Goal: Navigation & Orientation: Find specific page/section

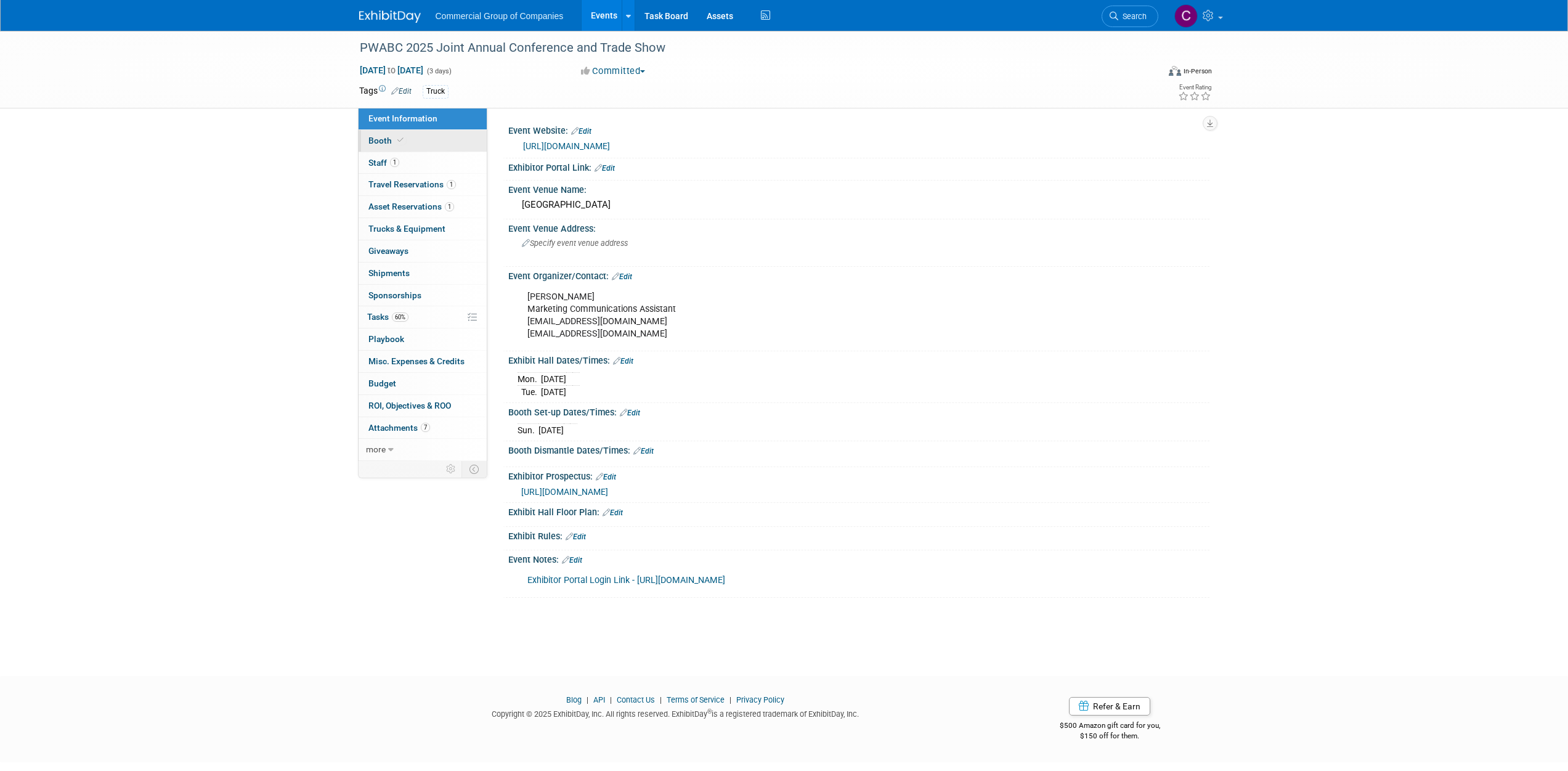
click at [437, 145] on link "Booth" at bounding box center [423, 141] width 128 height 22
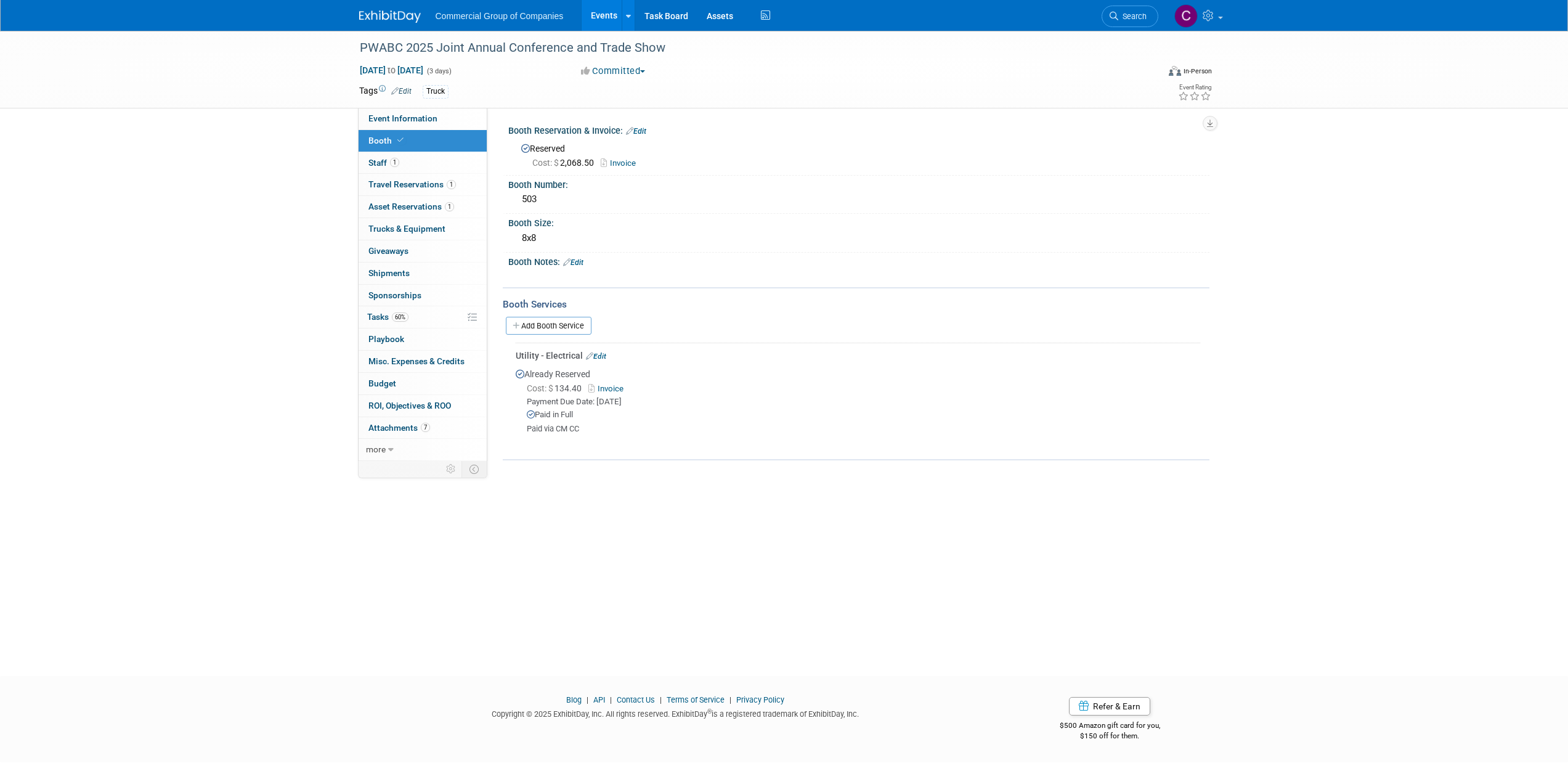
click at [631, 161] on link "Invoice" at bounding box center [622, 163] width 42 height 9
click at [419, 4] on div at bounding box center [397, 12] width 76 height 23
click at [404, 20] on img at bounding box center [390, 17] width 61 height 12
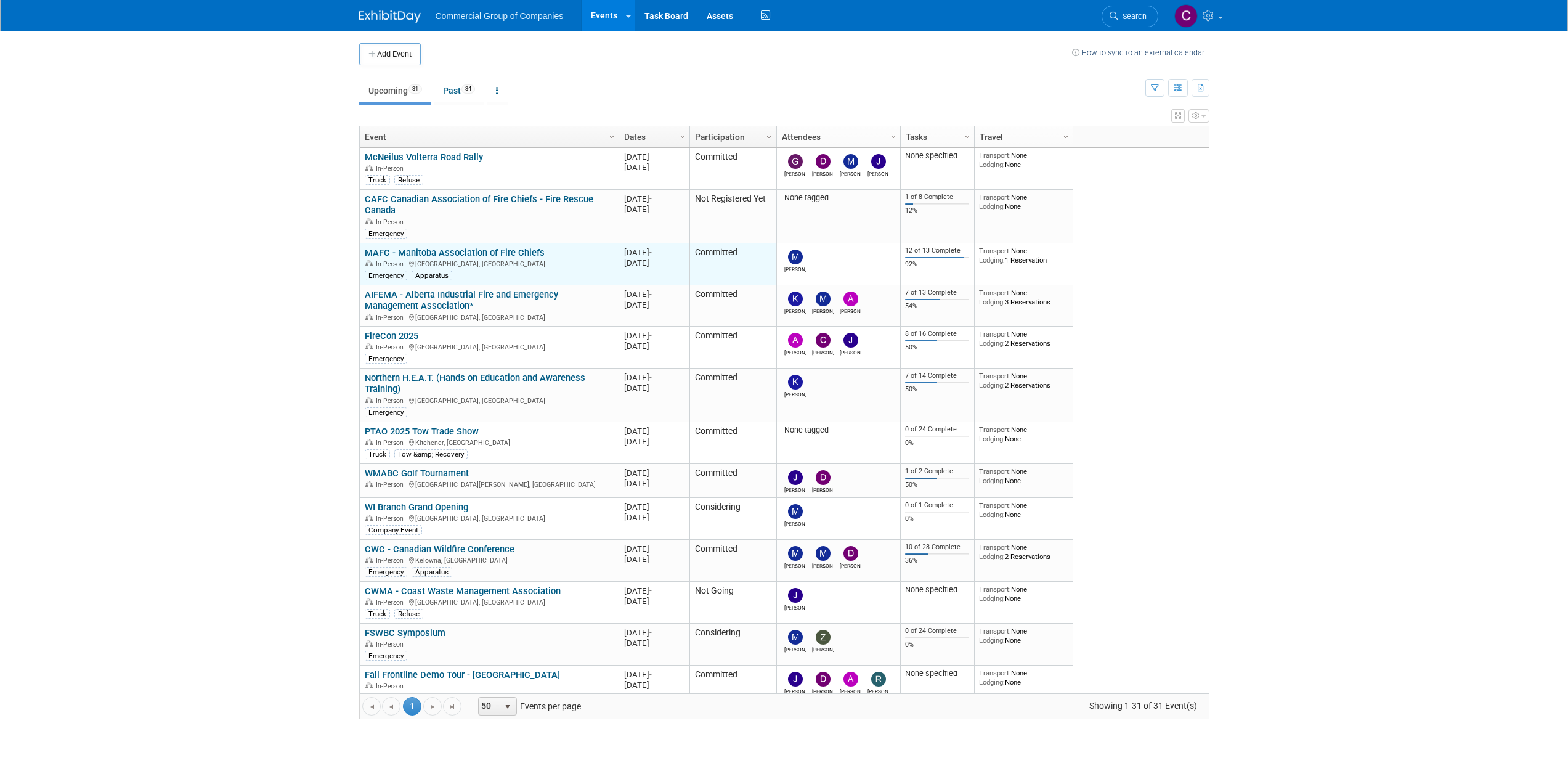
click at [427, 247] on link "MAFC - Manitoba Association of Fire Chiefs" at bounding box center [455, 252] width 180 height 11
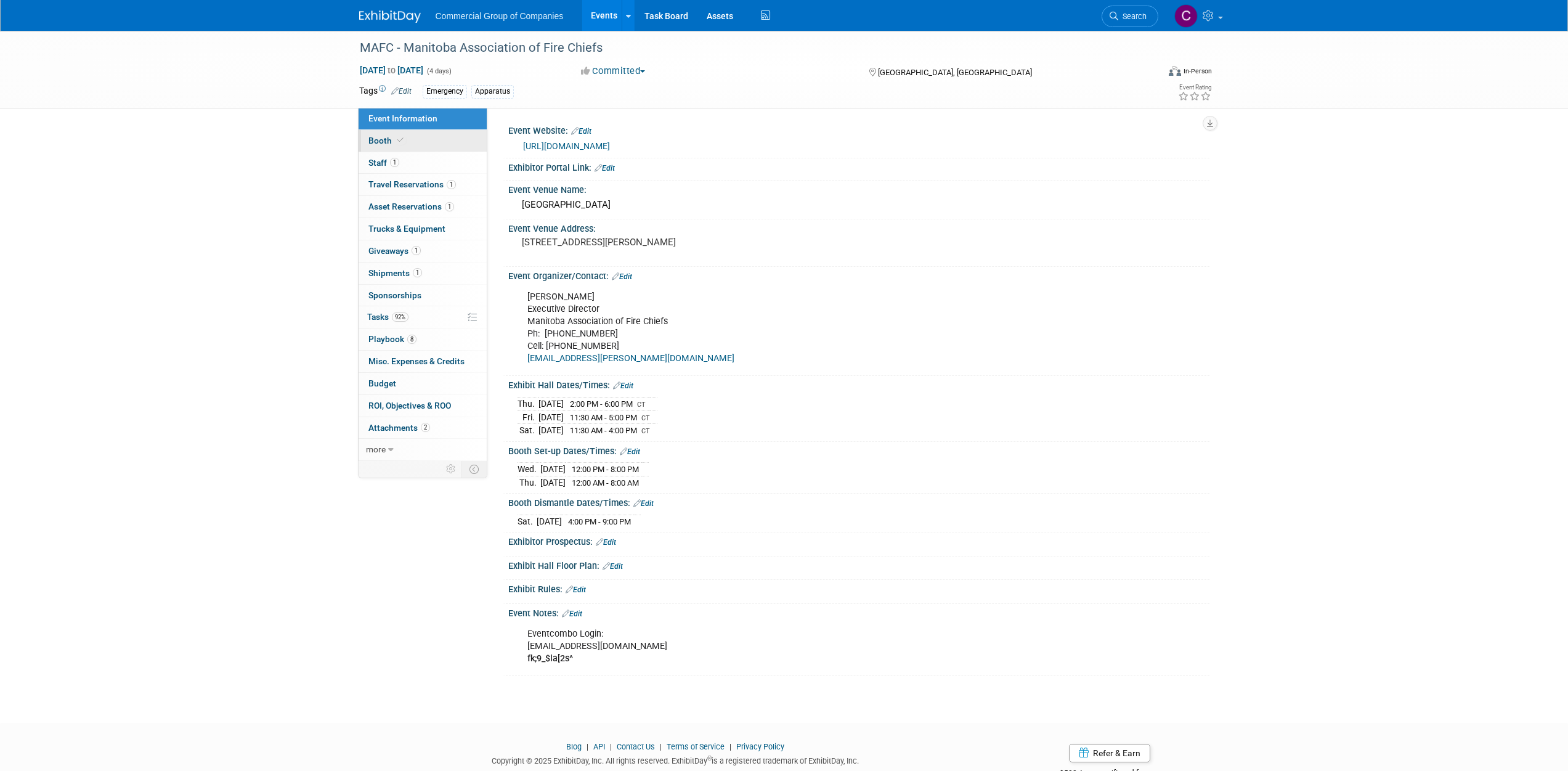
click at [422, 141] on link "Booth" at bounding box center [423, 141] width 128 height 22
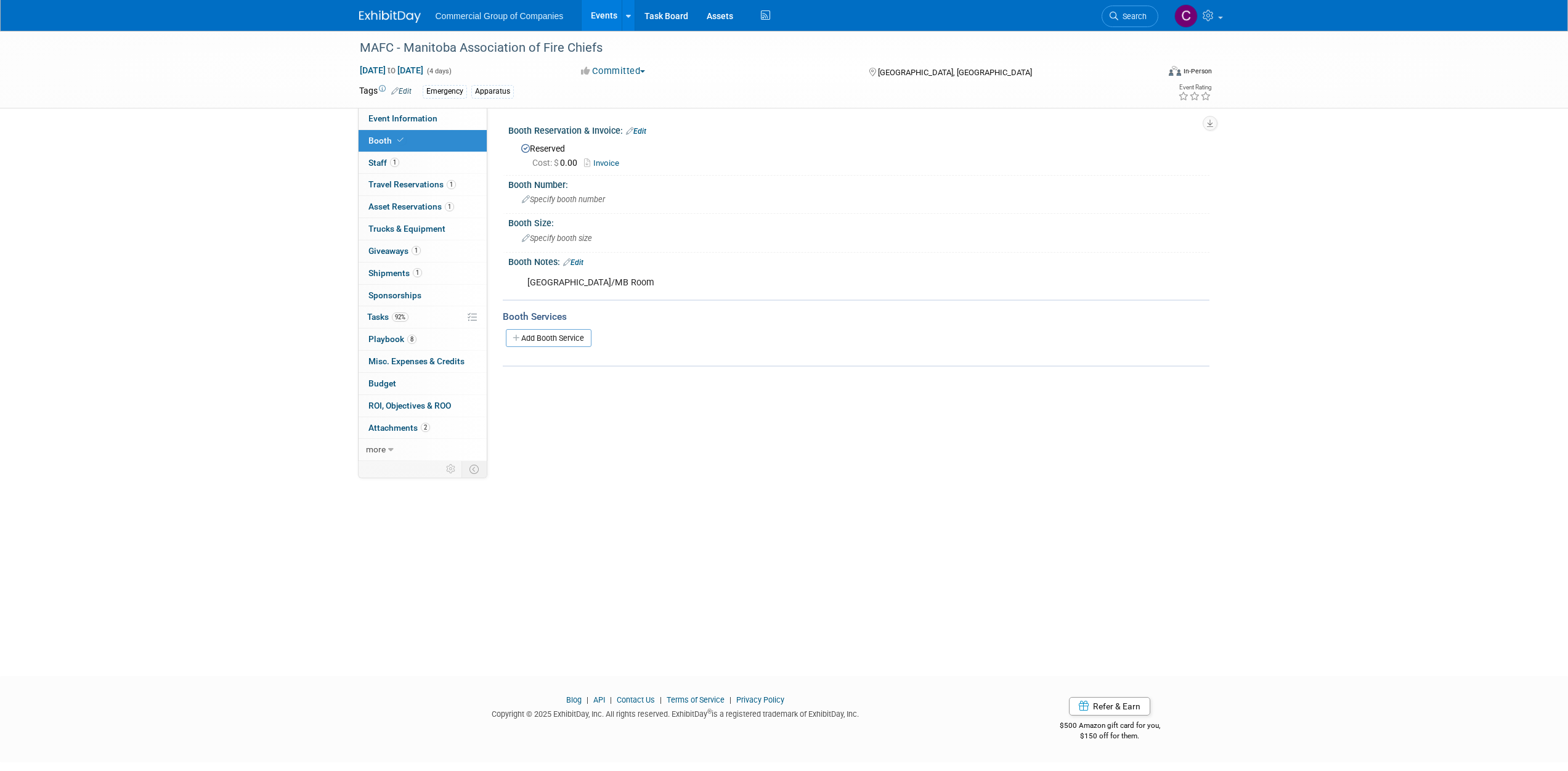
click at [605, 165] on link "Invoice" at bounding box center [605, 163] width 42 height 9
click at [604, 165] on link "Invoice" at bounding box center [605, 163] width 42 height 9
click at [429, 424] on span "Attachments 2" at bounding box center [399, 427] width 61 height 10
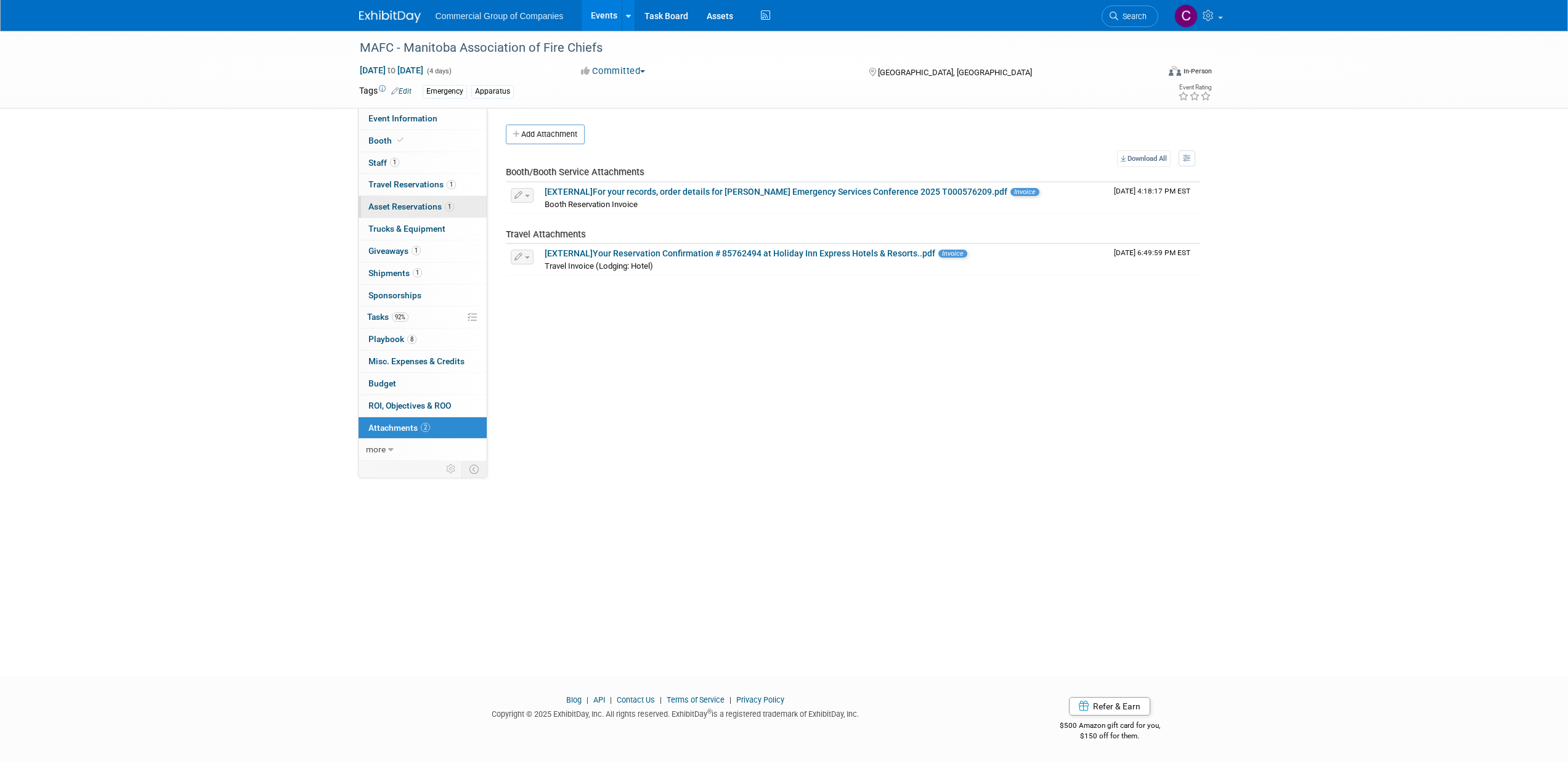
click at [424, 208] on span "Asset Reservations 1" at bounding box center [410, 206] width 85 height 10
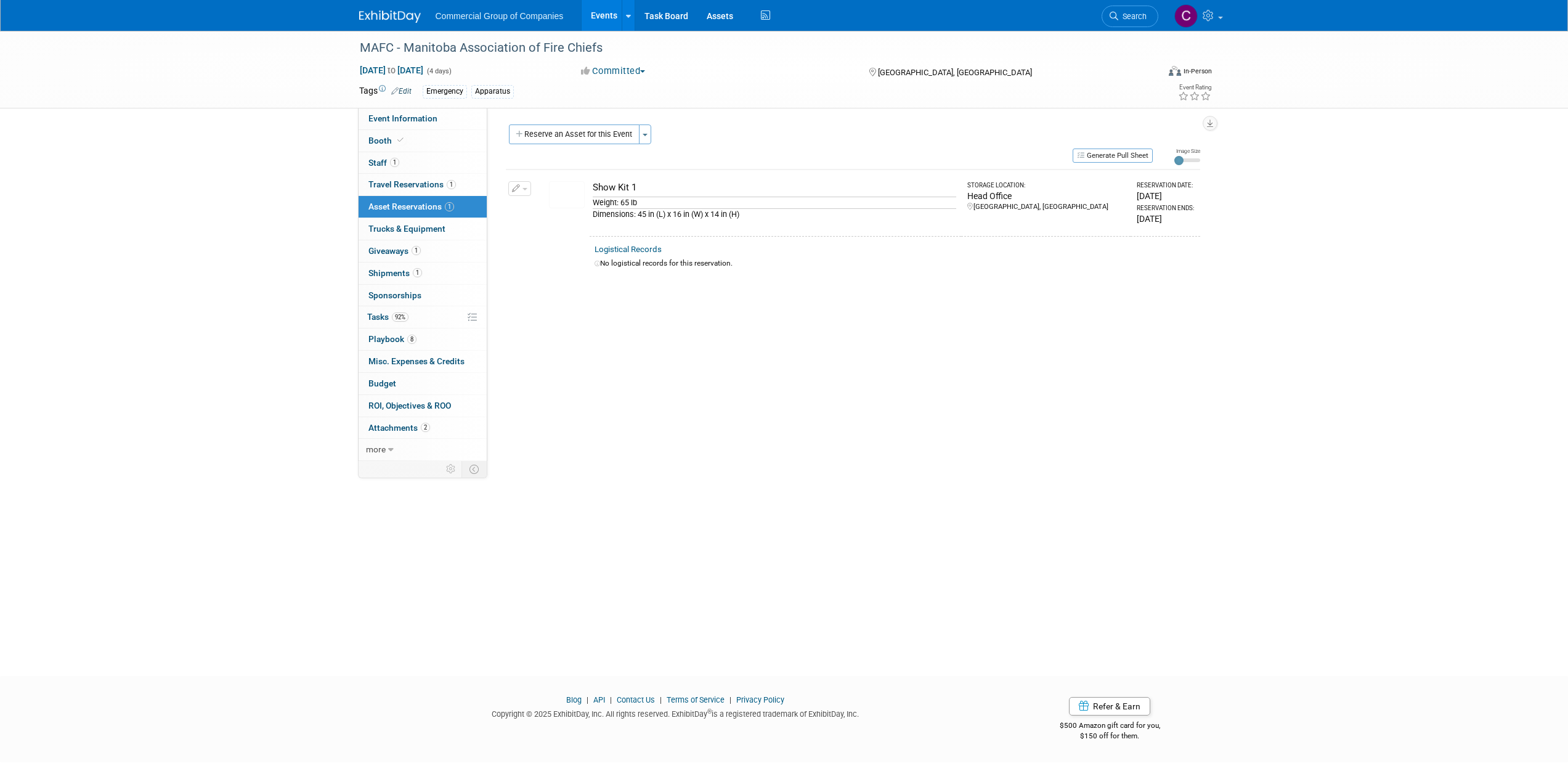
click at [371, 20] on img at bounding box center [390, 17] width 61 height 12
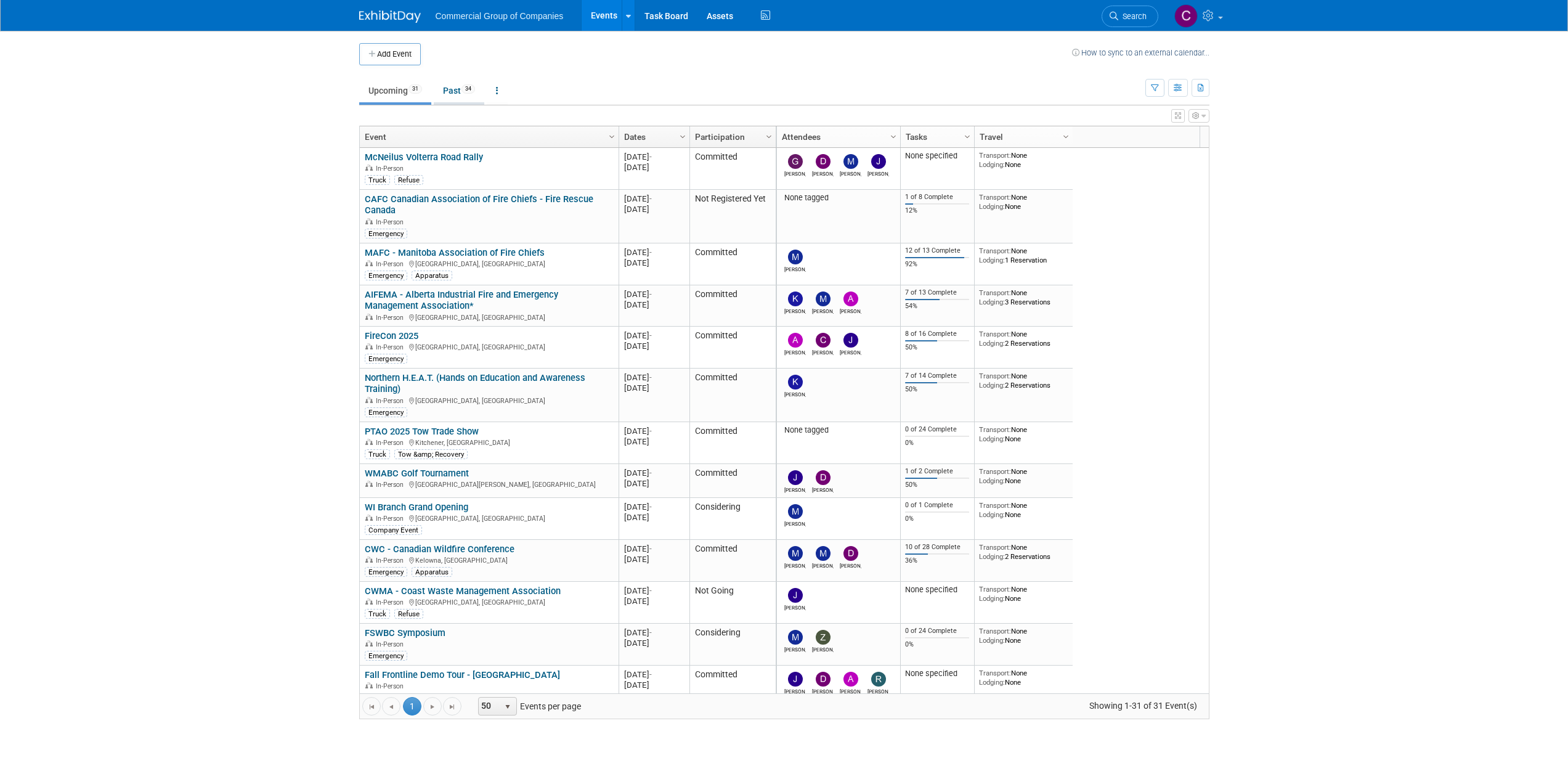
click at [448, 88] on link "Past 34" at bounding box center [459, 91] width 51 height 23
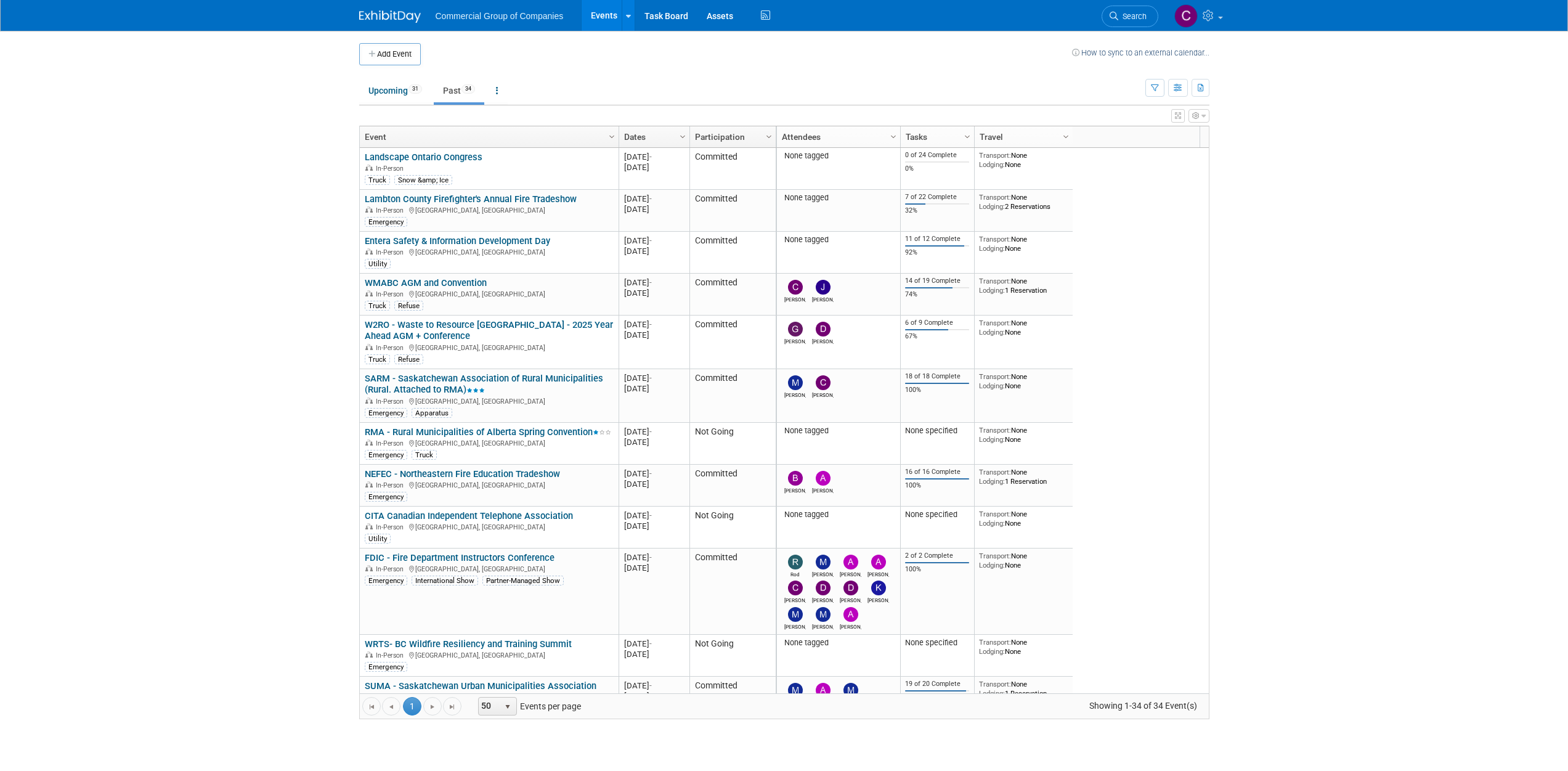
scroll to position [1265, 0]
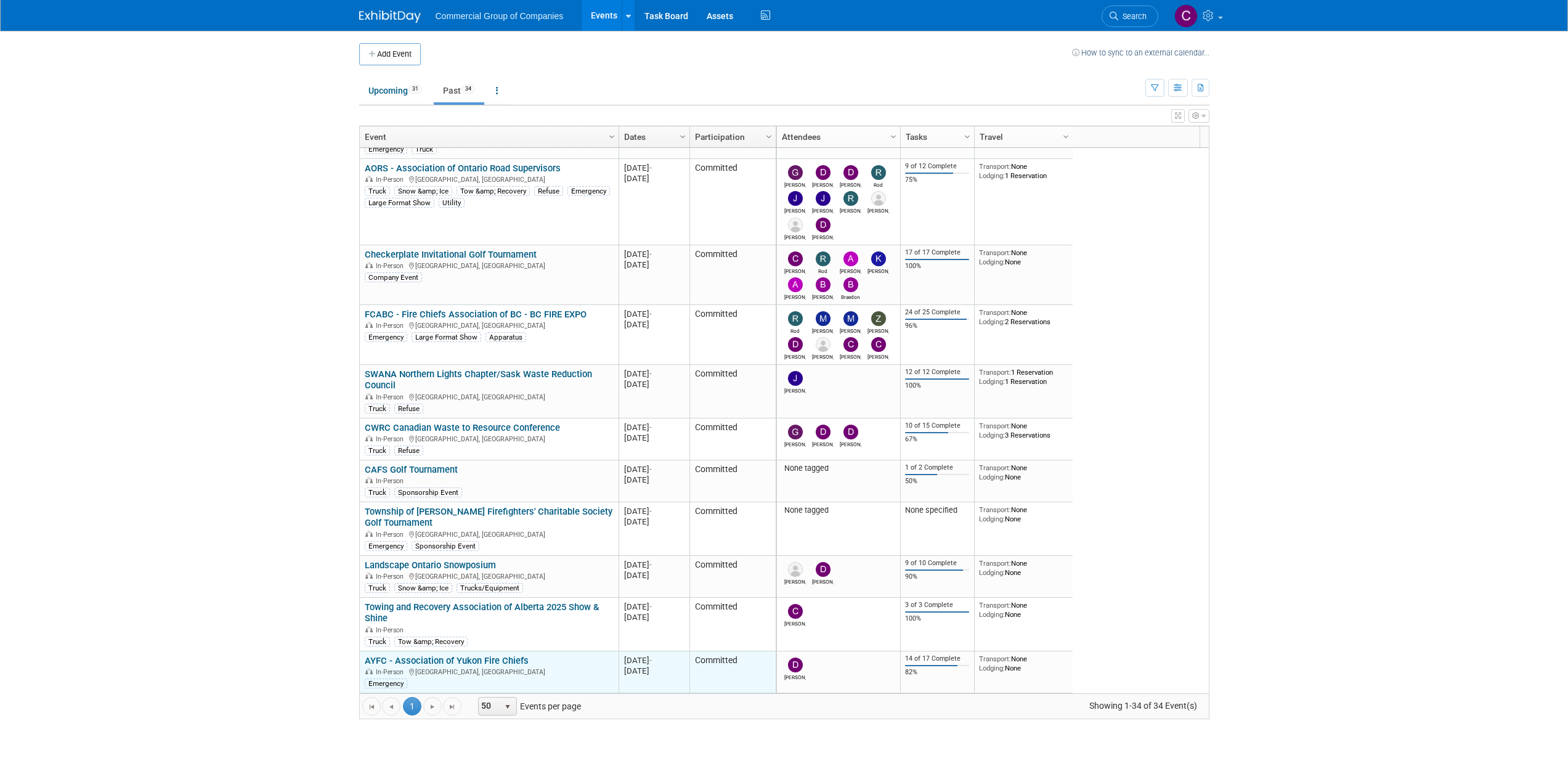
click at [508, 658] on link "AYFC - Association of Yukon Fire Chiefs" at bounding box center [447, 660] width 164 height 11
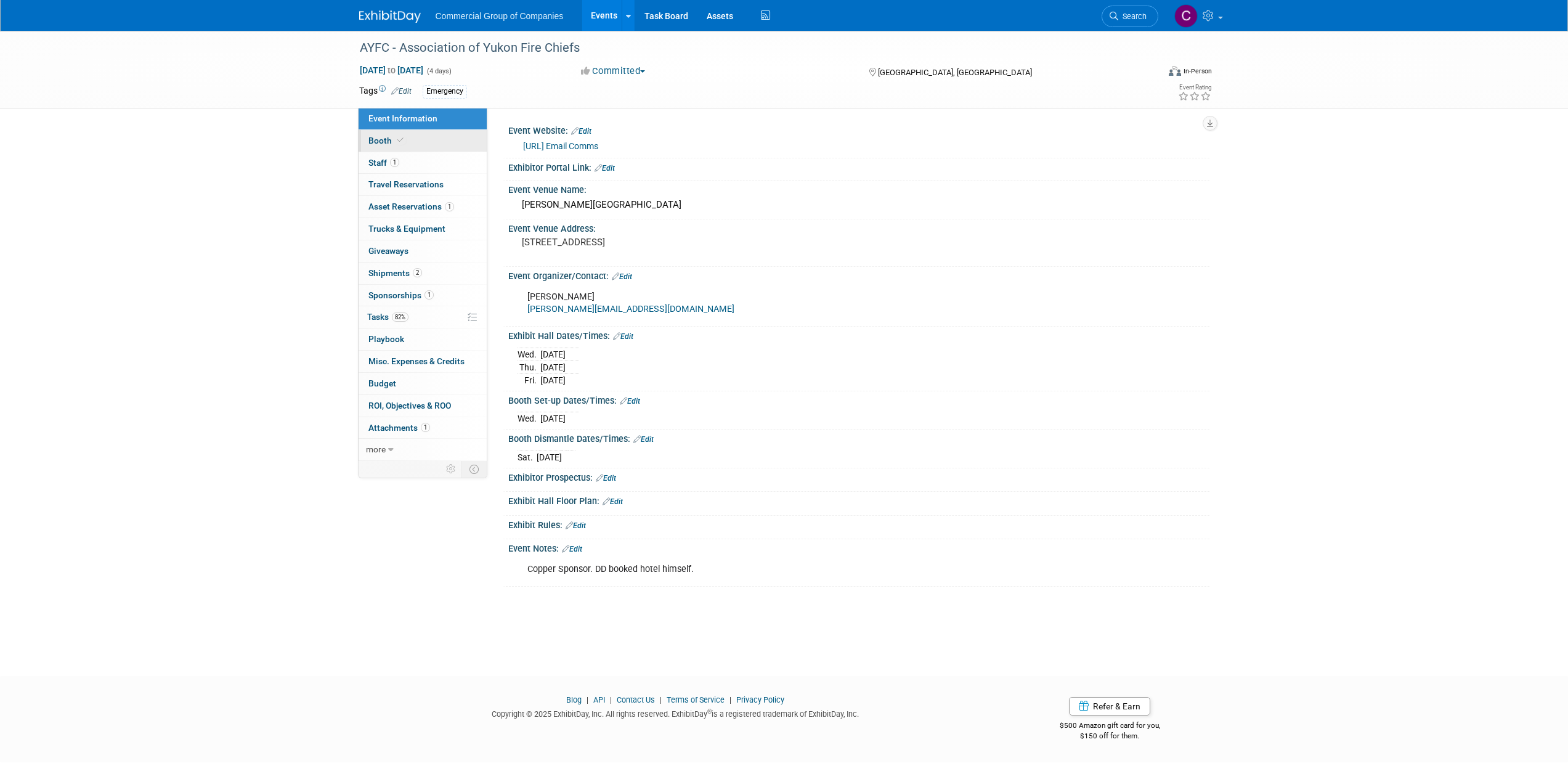
click at [410, 138] on link "Booth" at bounding box center [423, 141] width 128 height 22
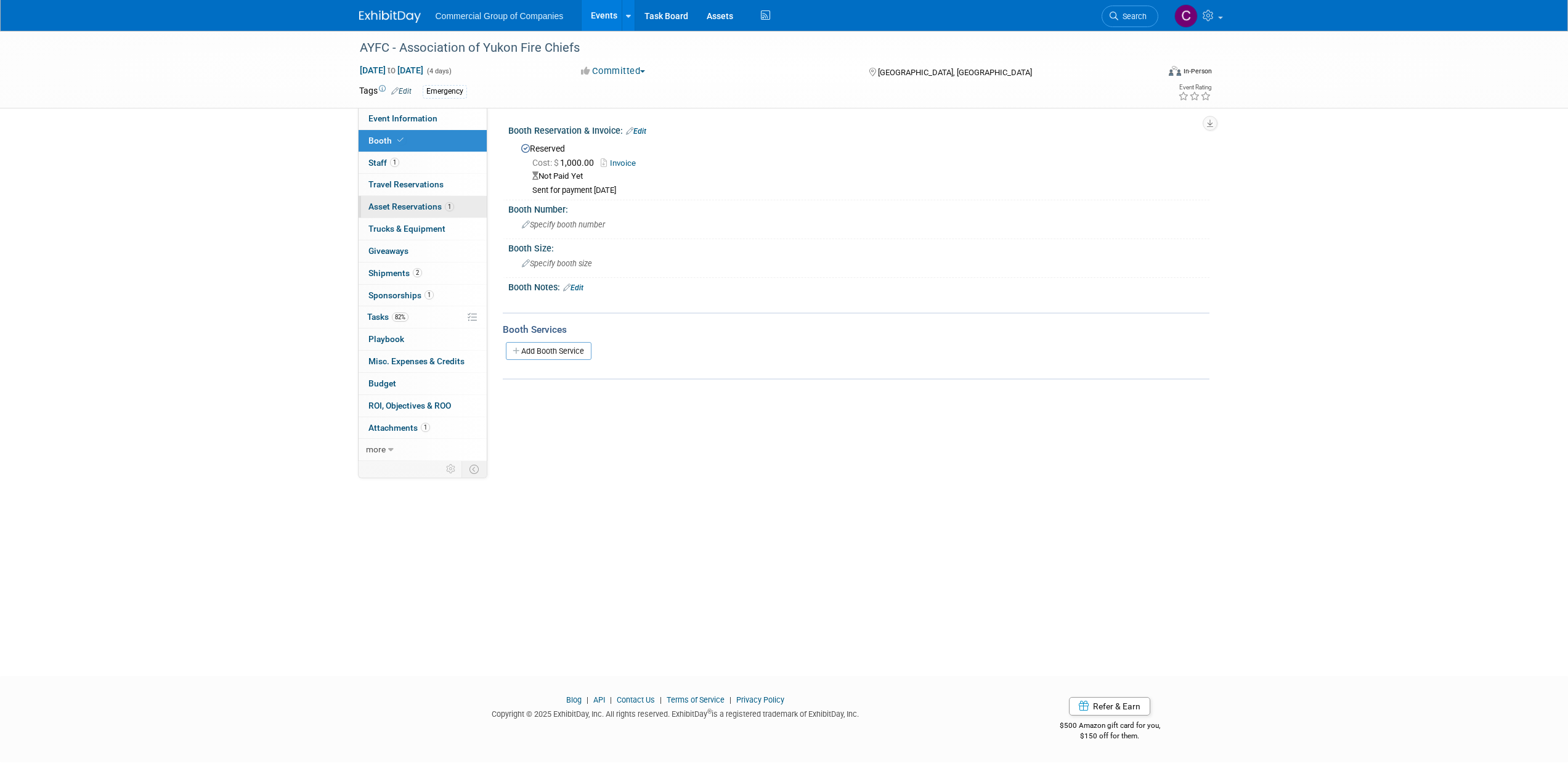
click at [461, 207] on link "1 Asset Reservations 1" at bounding box center [423, 207] width 128 height 22
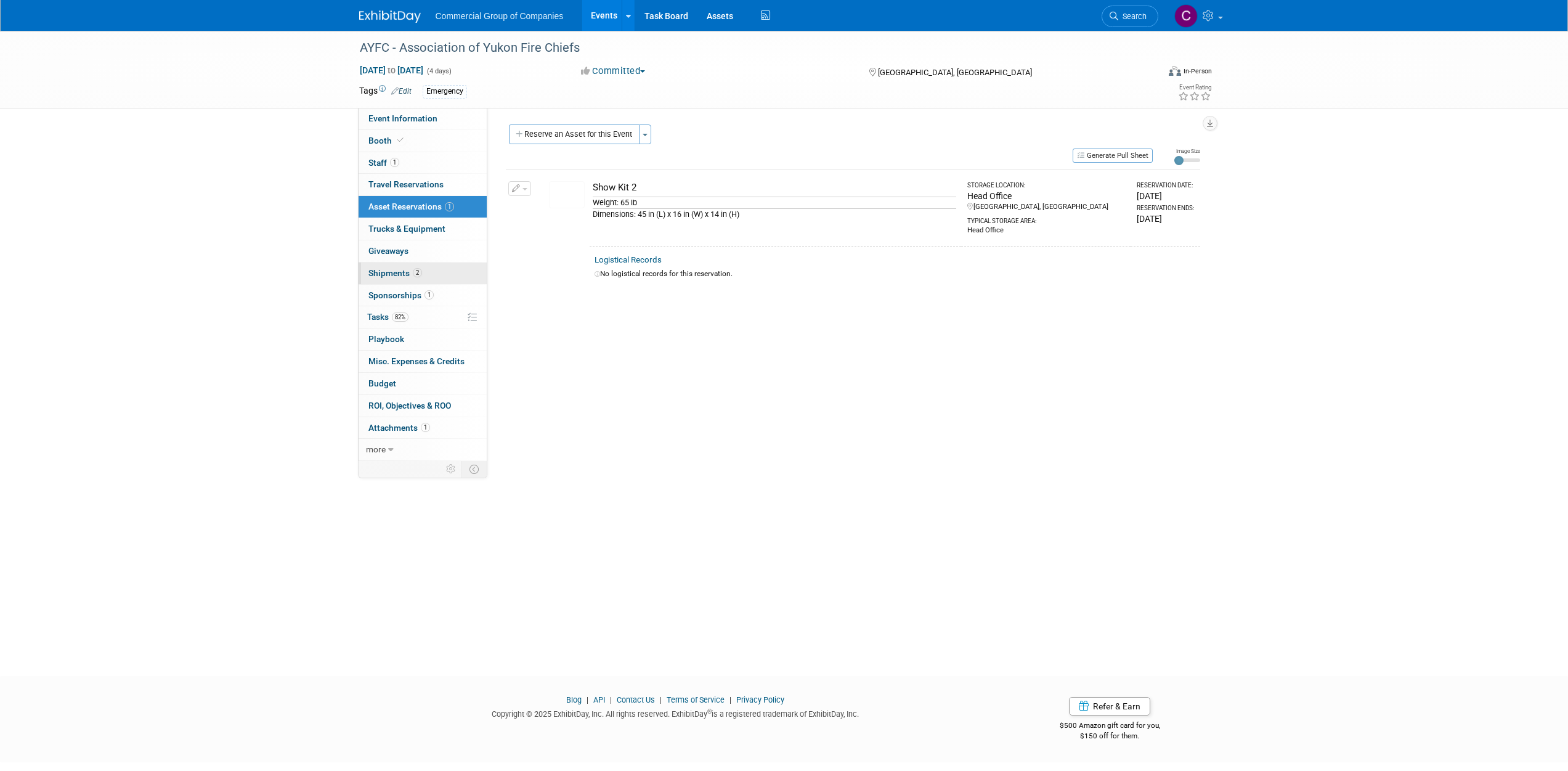
click at [430, 273] on link "2 Shipments 2" at bounding box center [423, 273] width 128 height 22
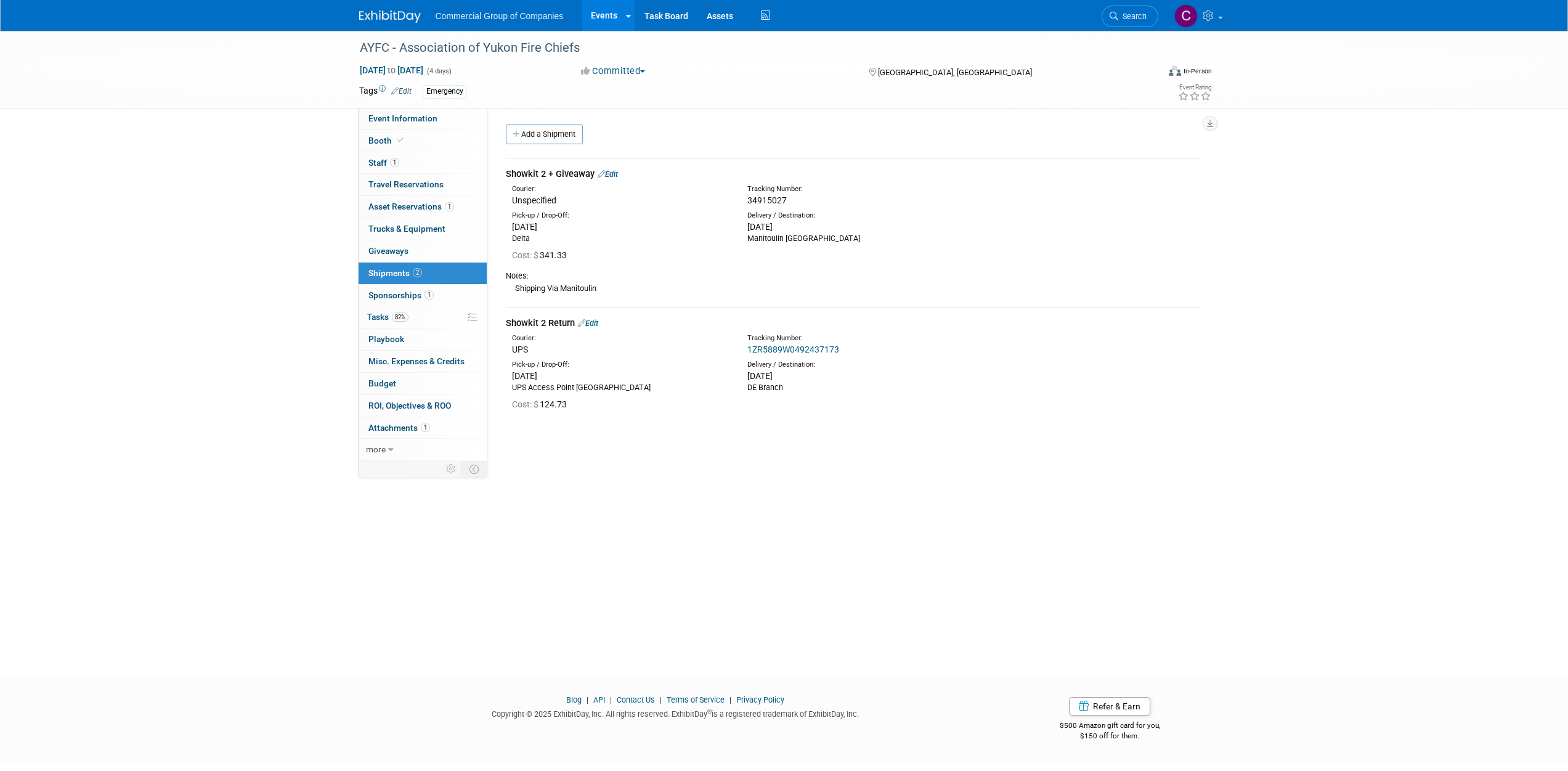
click at [811, 347] on link "1ZR5889W0492437173" at bounding box center [792, 349] width 91 height 10
click at [382, 22] on img at bounding box center [390, 17] width 61 height 12
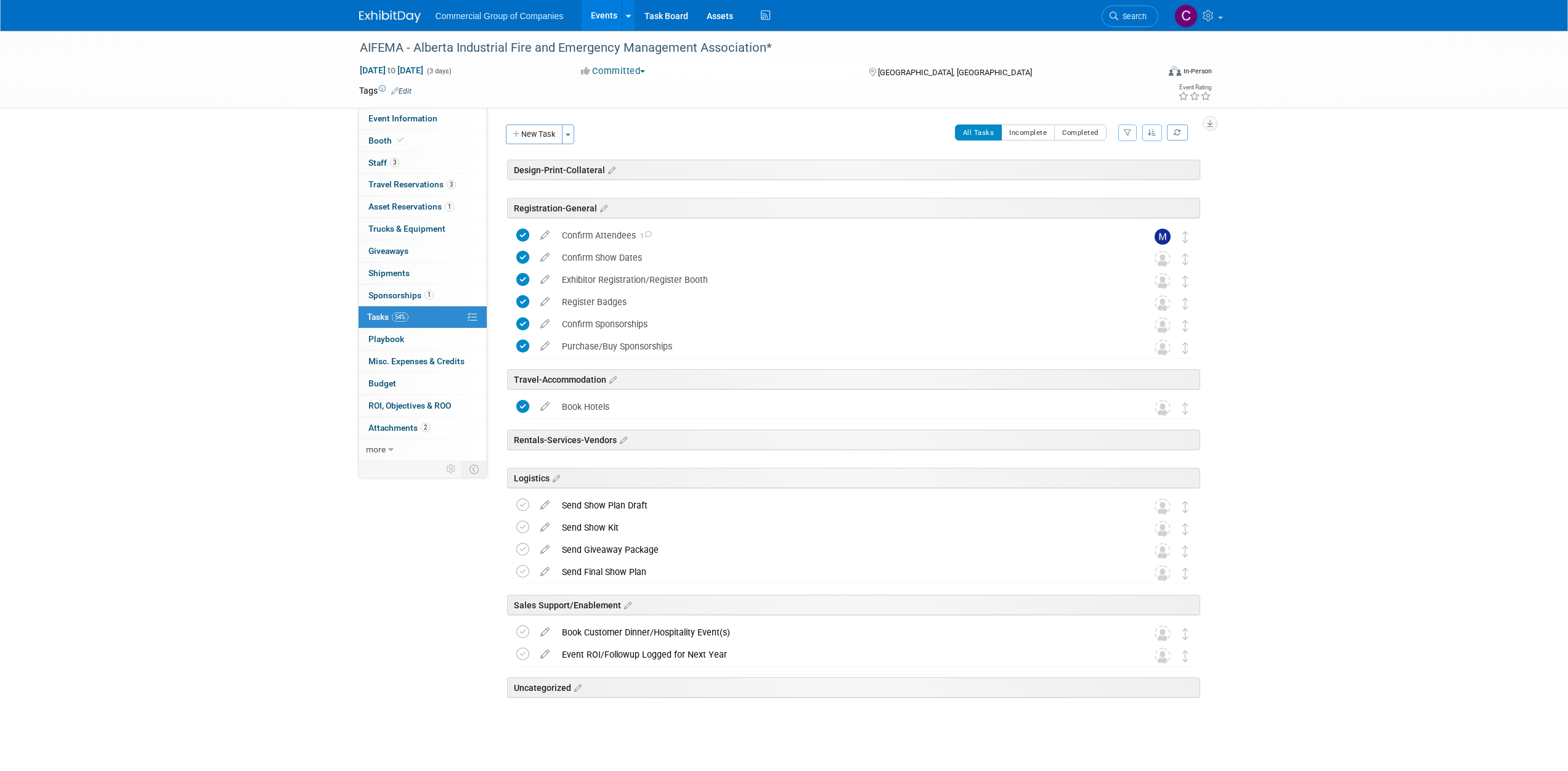
click at [377, 16] on img at bounding box center [390, 17] width 61 height 12
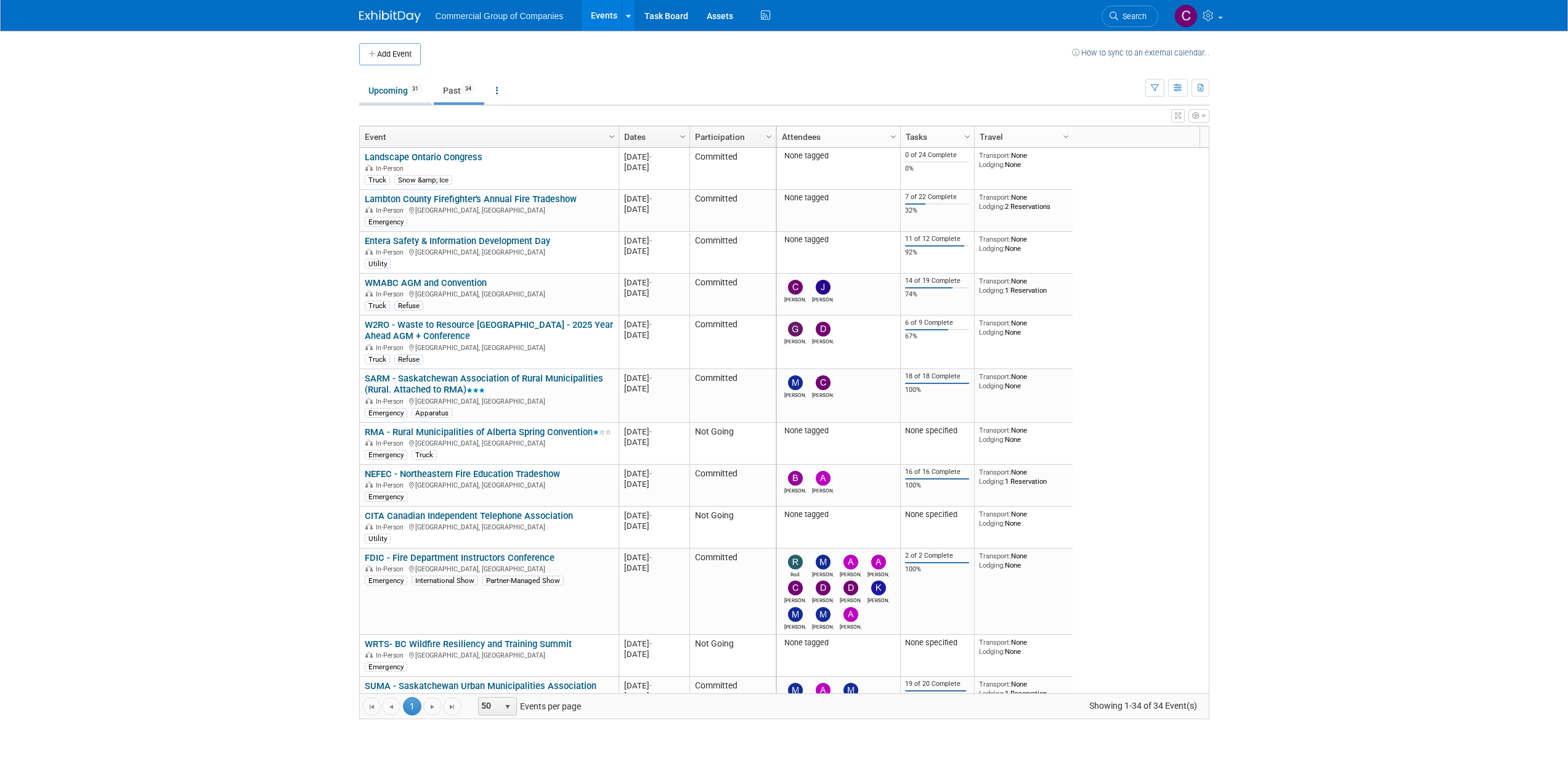
click at [380, 96] on link "Upcoming 31" at bounding box center [395, 91] width 72 height 23
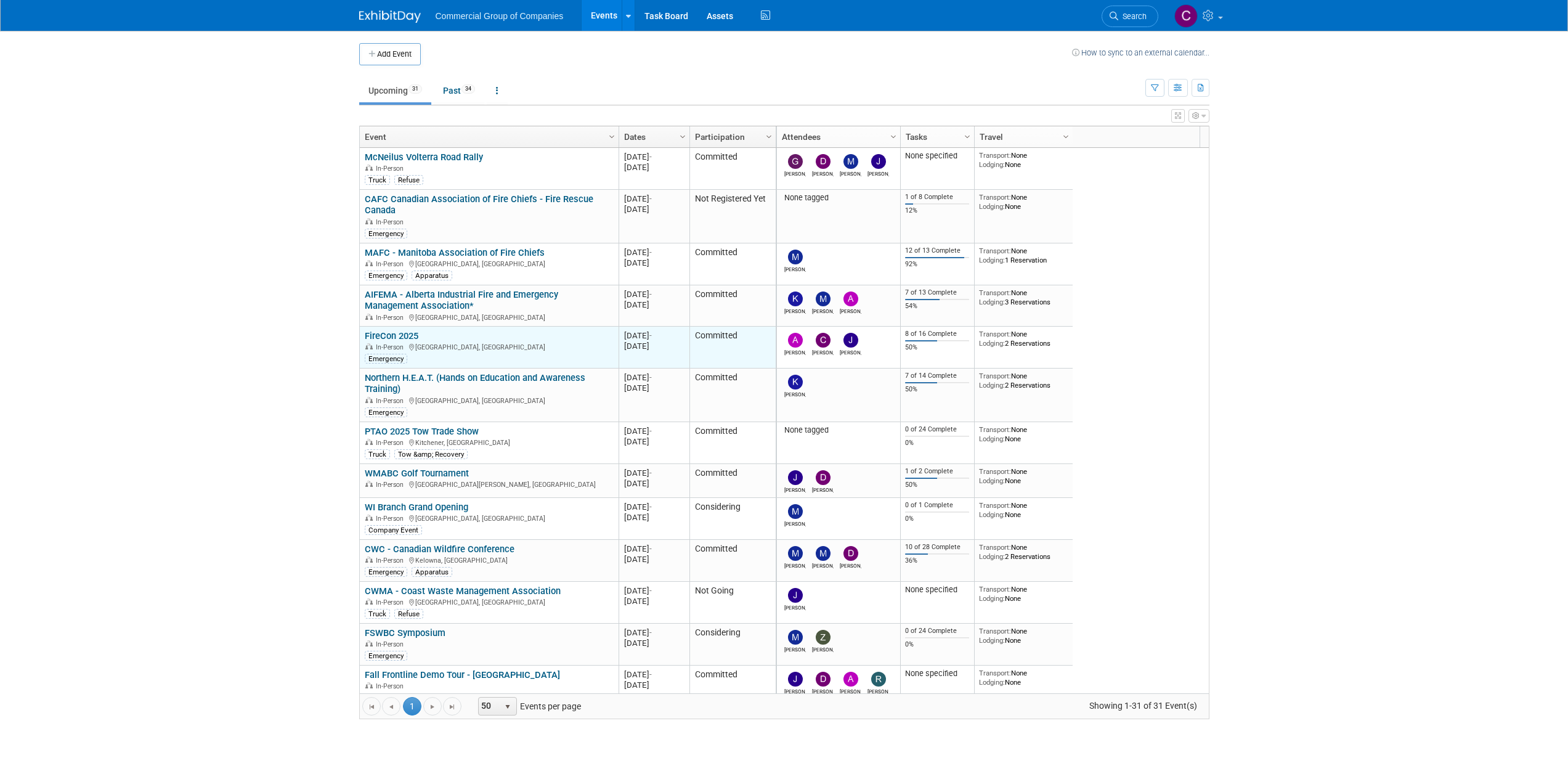
click at [417, 334] on link "FireCon 2025" at bounding box center [392, 336] width 54 height 11
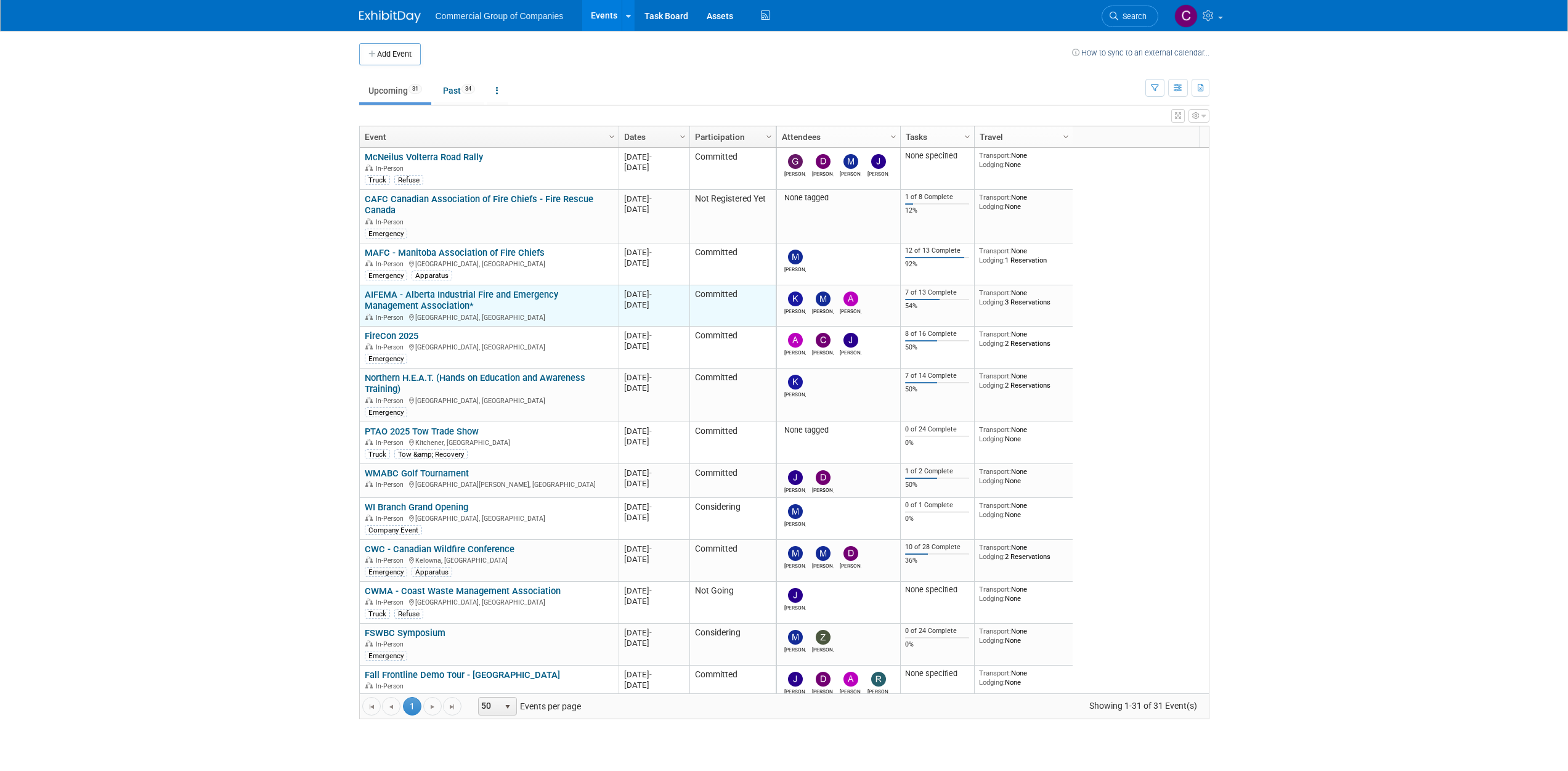
click at [431, 301] on div "AIFEMA - Alberta Industrial Fire and Emergency Management Association* In-Perso…" at bounding box center [489, 305] width 248 height 33
click at [437, 297] on link "AIFEMA - Alberta Industrial Fire and Emergency Management Association*" at bounding box center [462, 301] width 194 height 23
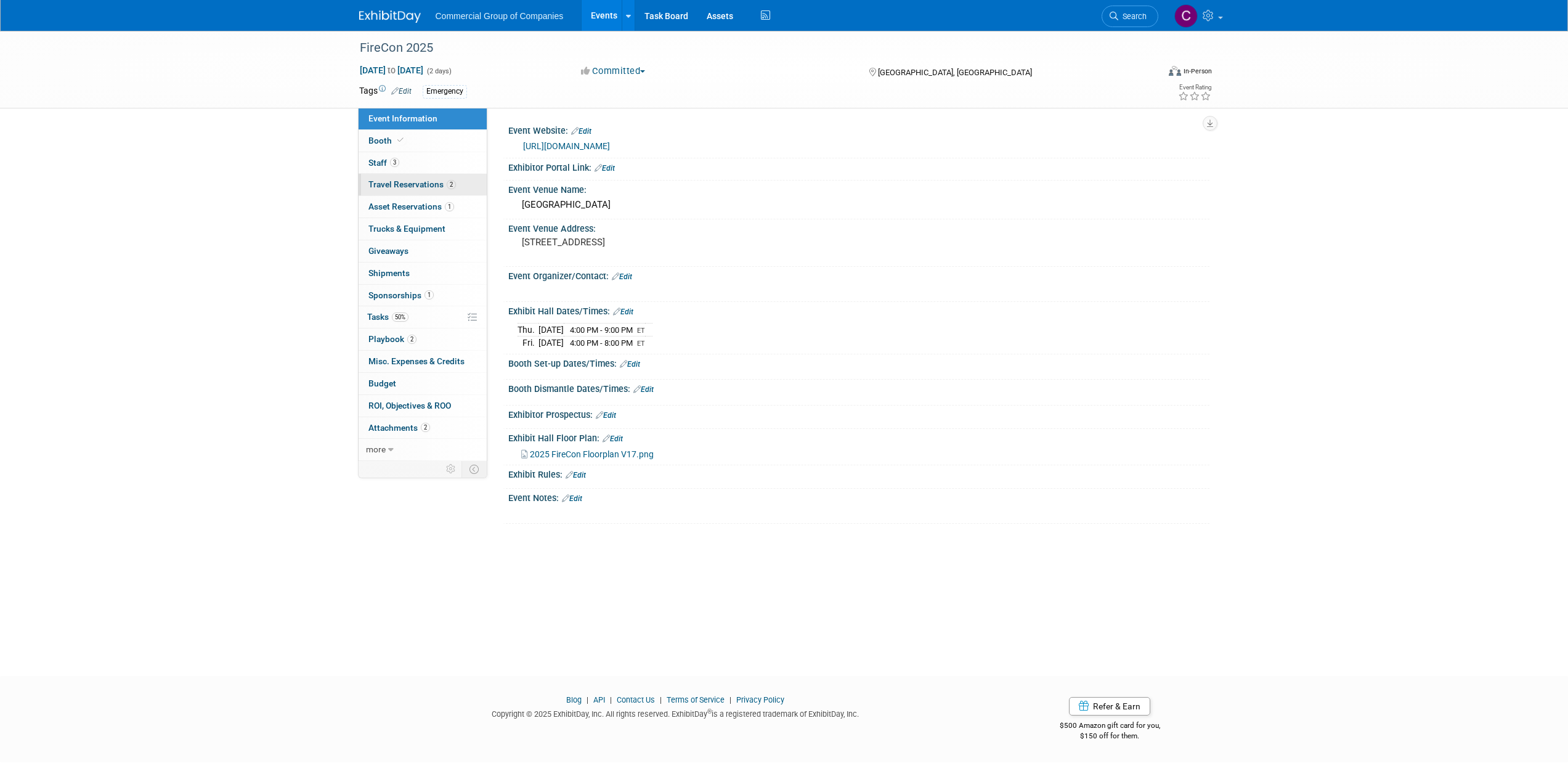
click at [455, 187] on link "2 Travel Reservations 2" at bounding box center [423, 184] width 128 height 22
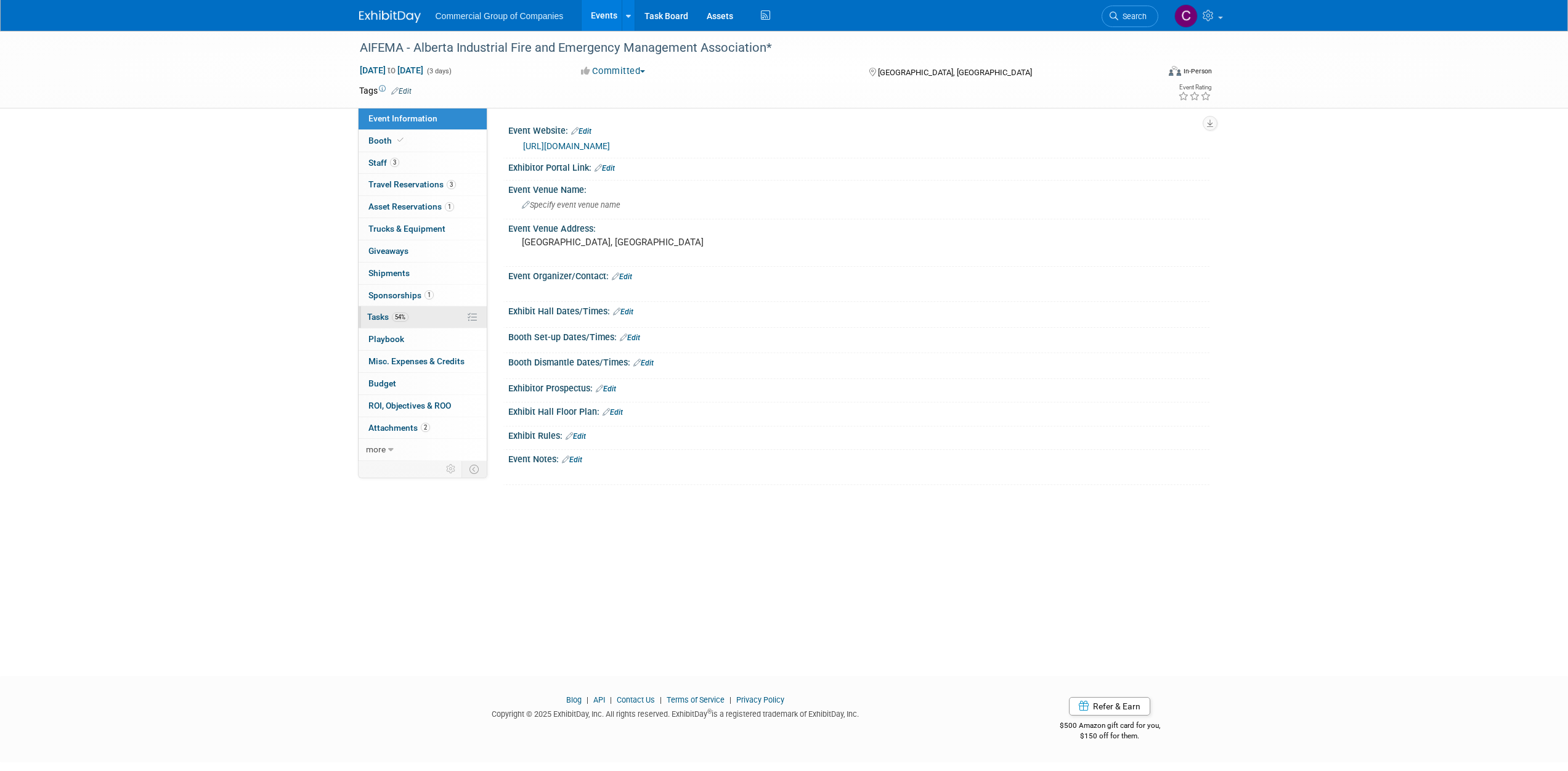
click at [422, 315] on link "54% Tasks 54%" at bounding box center [423, 317] width 128 height 22
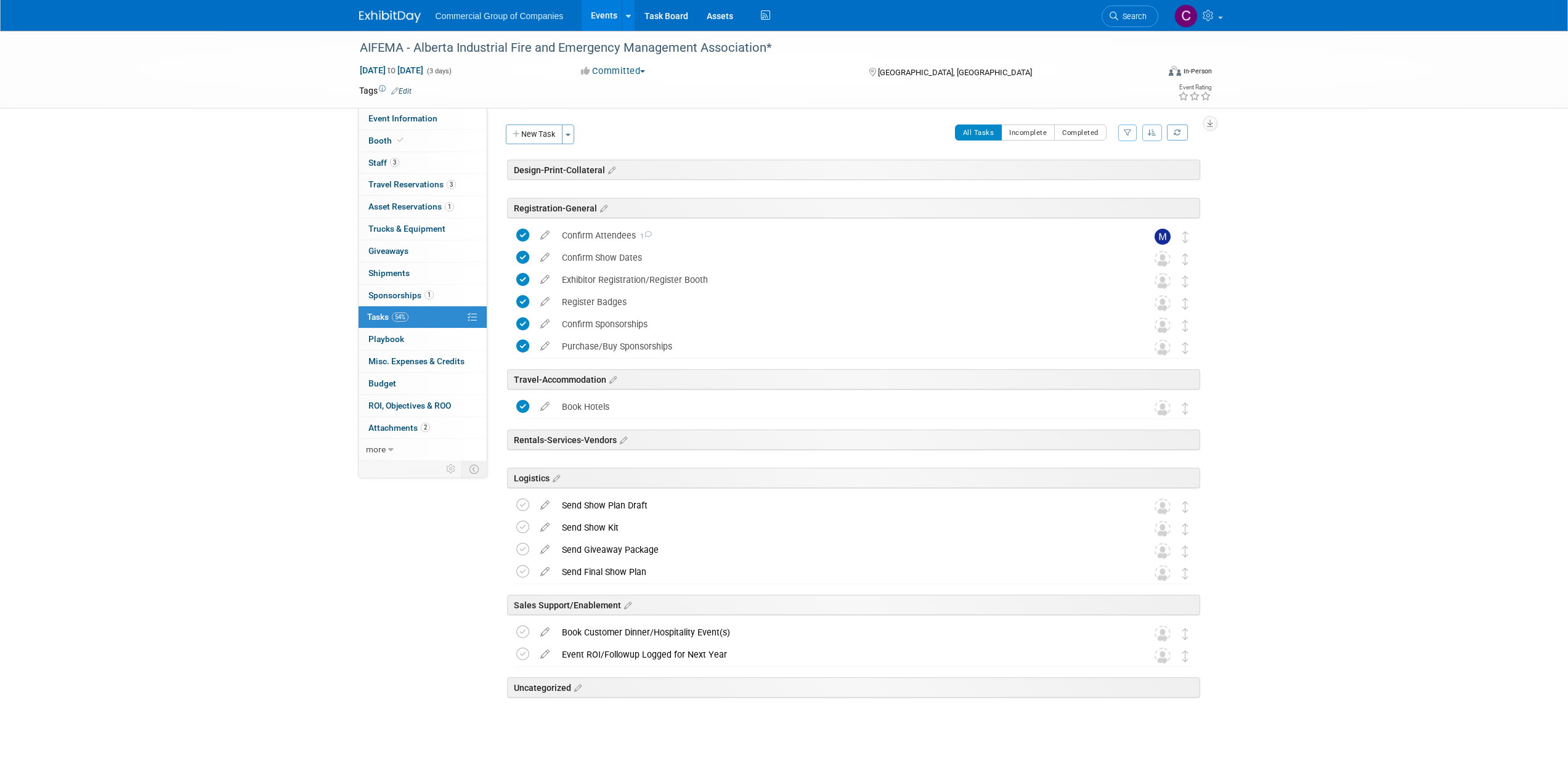
click at [374, 28] on div "Commercial Group of Companies Events Add Event Bulk Upload Events Shareable Eve…" at bounding box center [784, 15] width 850 height 31
click at [380, 22] on img at bounding box center [390, 17] width 61 height 12
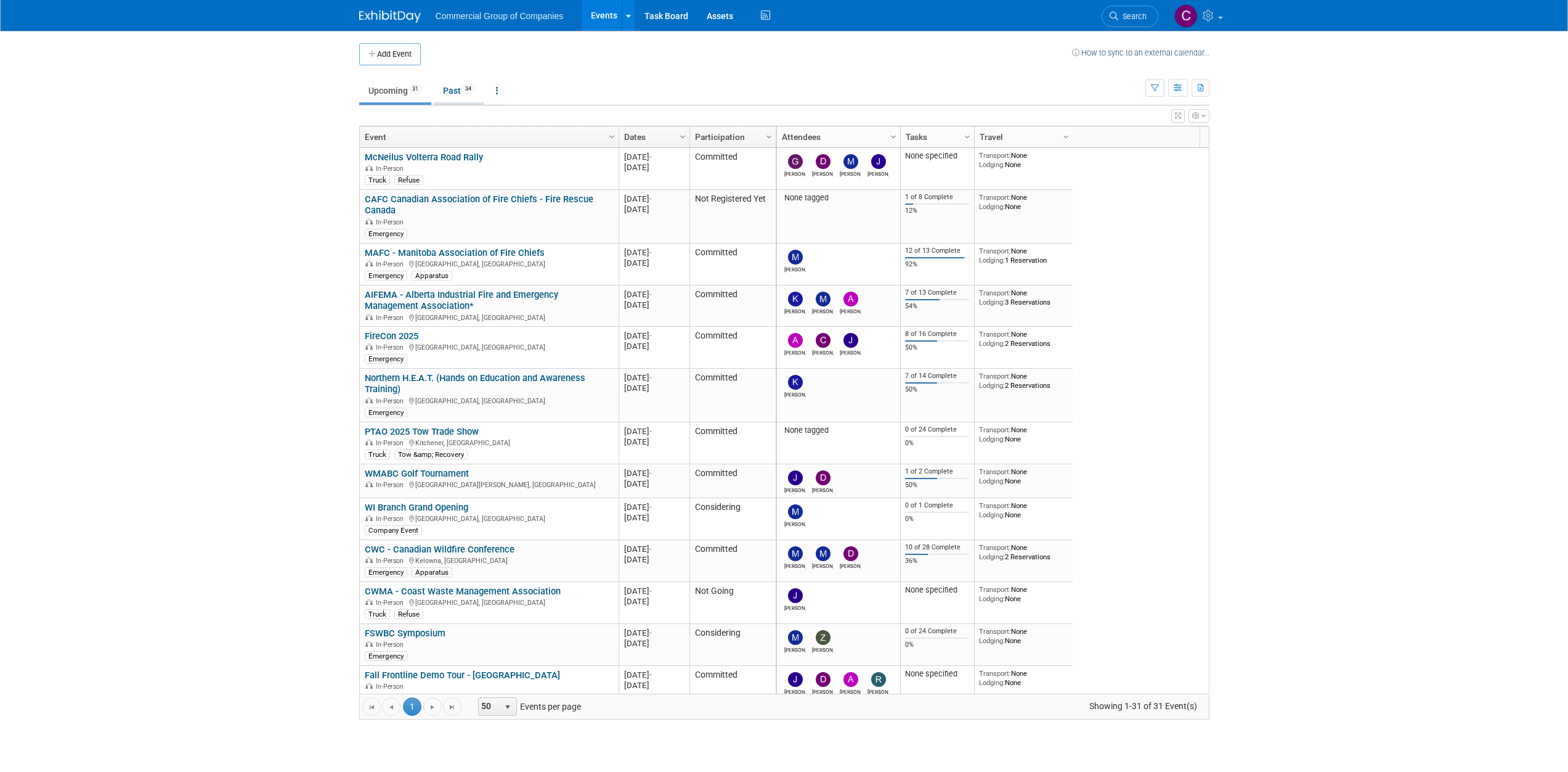
click at [452, 95] on link "Past 34" at bounding box center [459, 91] width 51 height 23
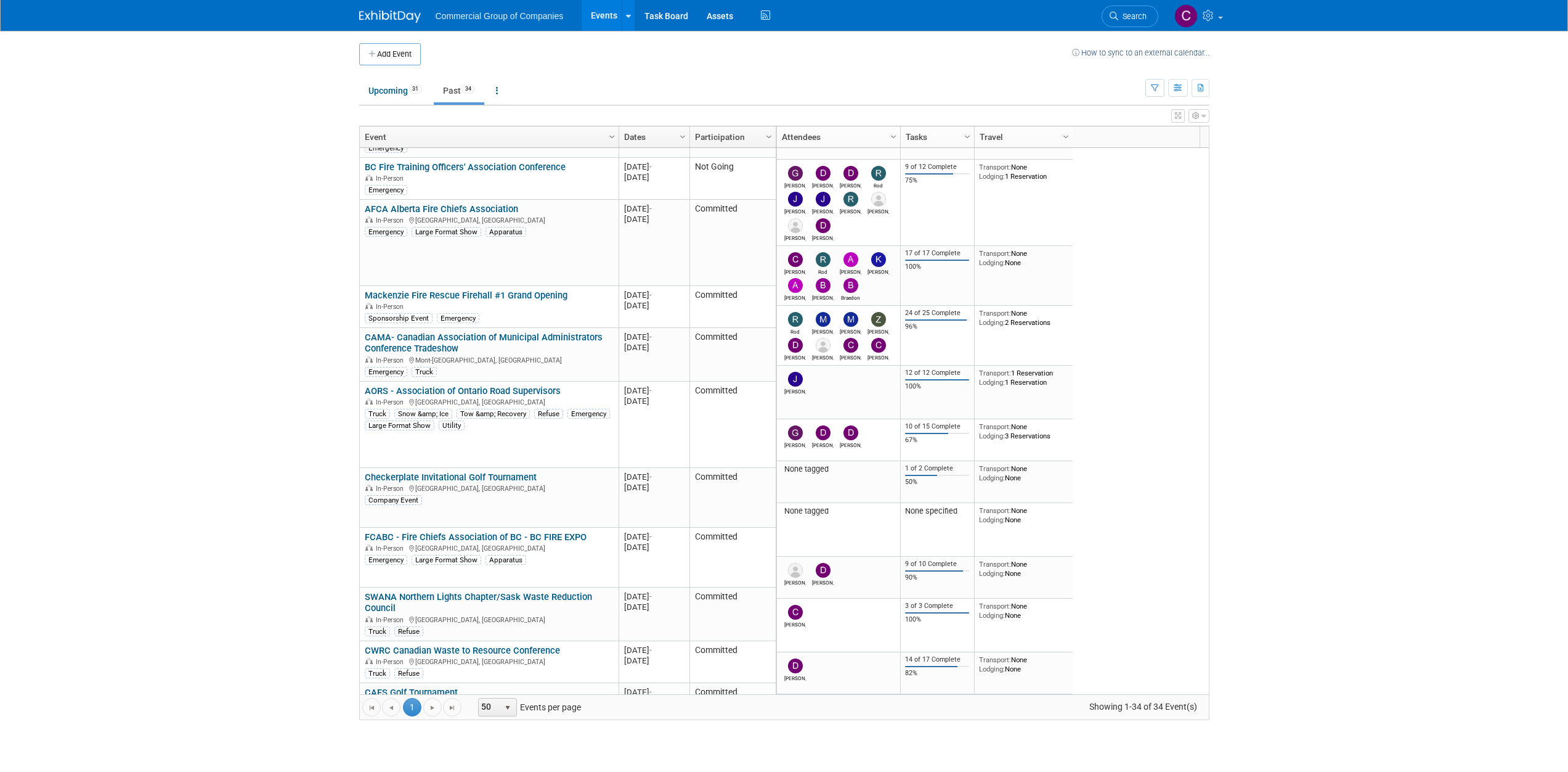
scroll to position [1266, 0]
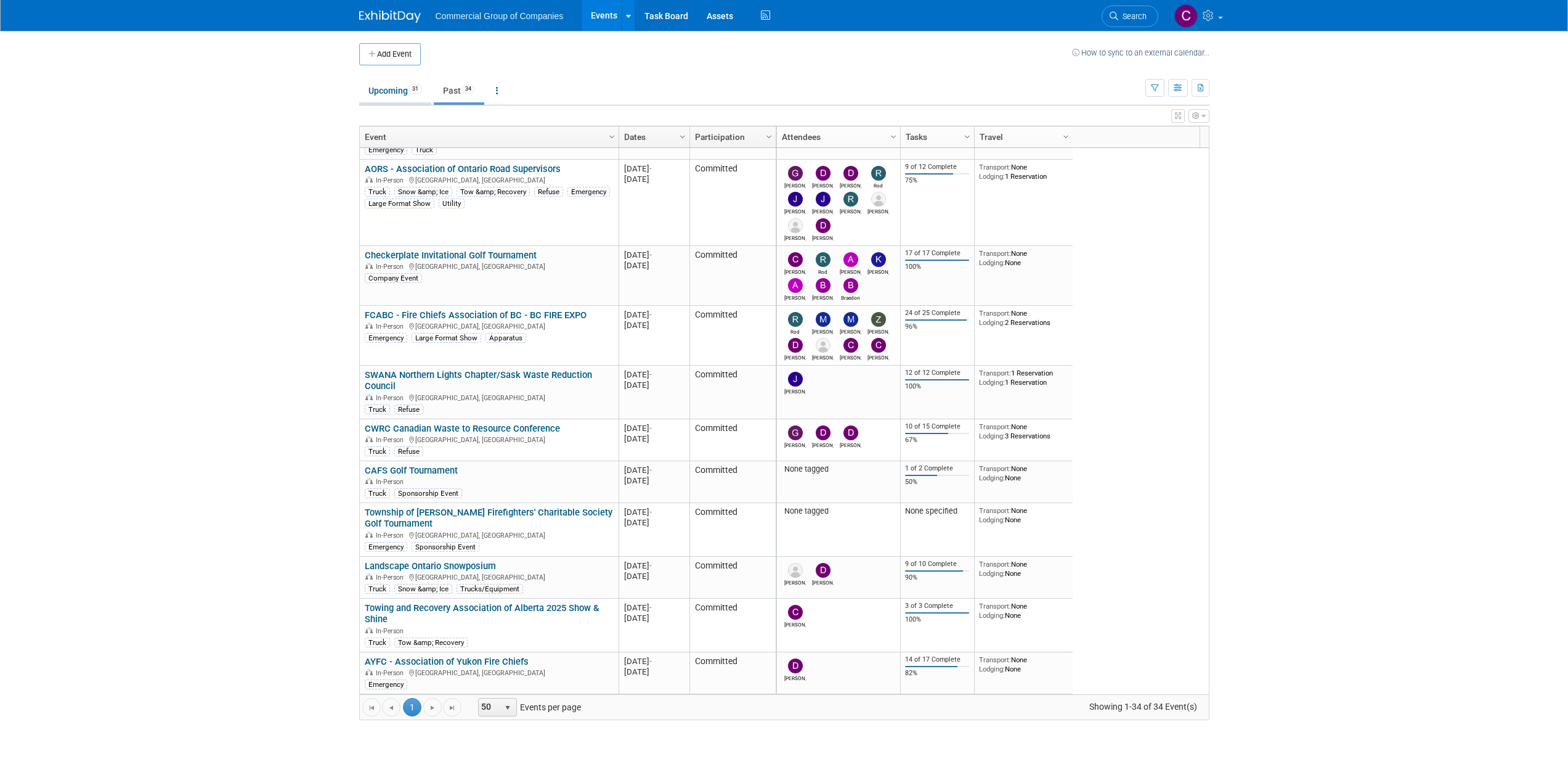
click at [377, 96] on link "Upcoming 31" at bounding box center [395, 91] width 72 height 23
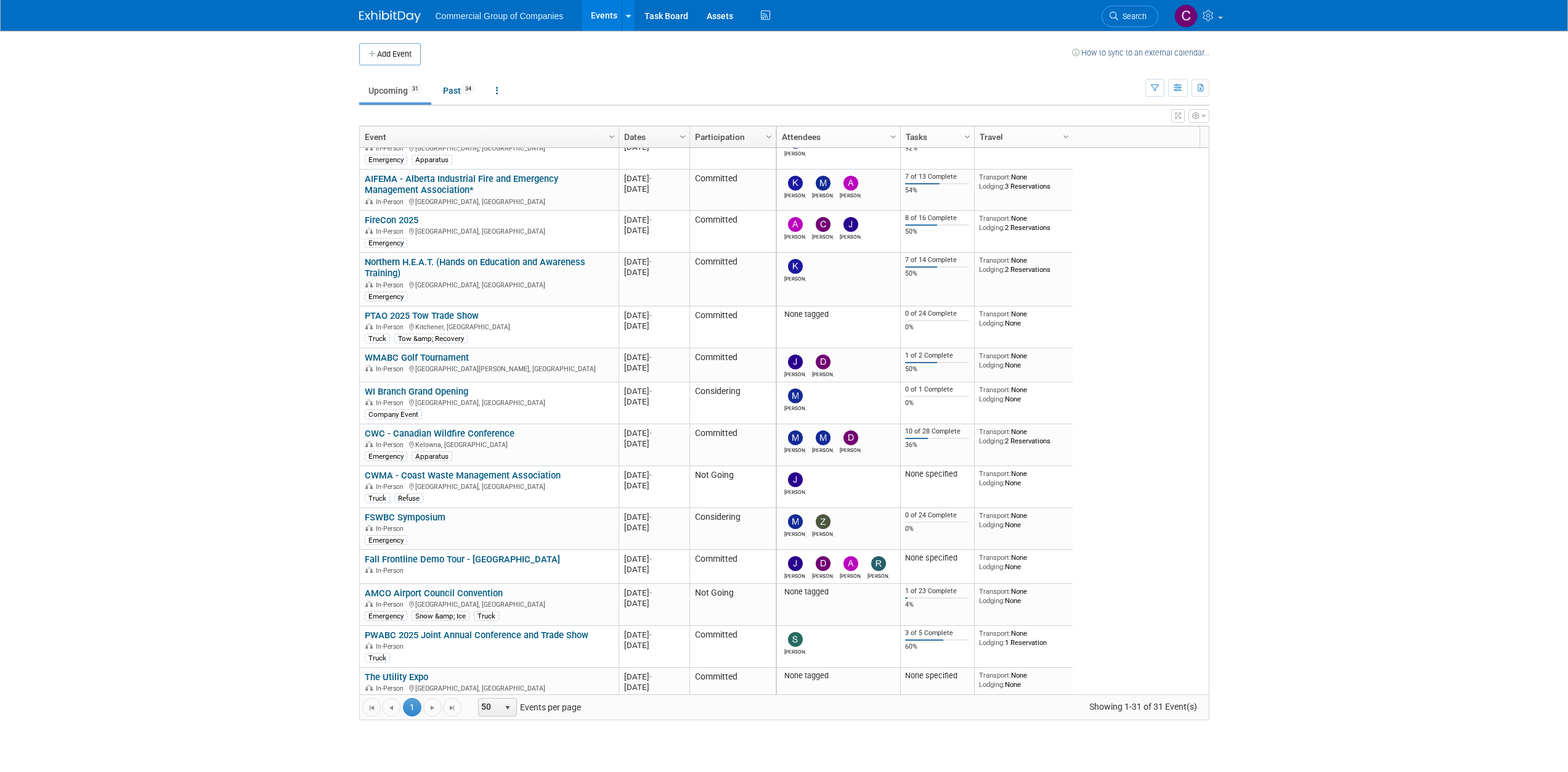
scroll to position [42, 0]
